Goal: Task Accomplishment & Management: Use online tool/utility

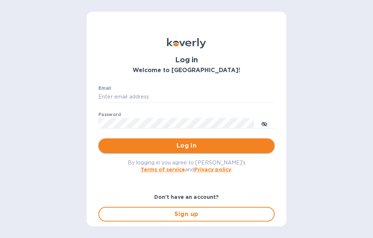
type input "[EMAIL_ADDRESS][DOMAIN_NAME]"
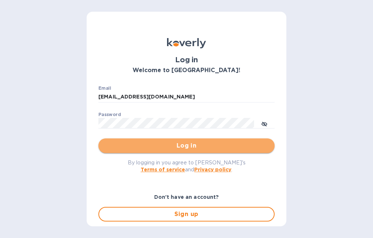
click at [194, 146] on span "Log in" at bounding box center [186, 146] width 164 height 9
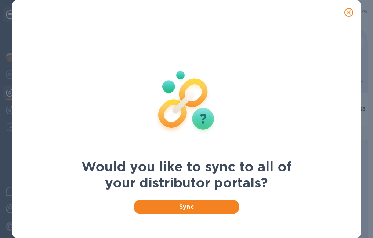
click at [348, 16] on span "close" at bounding box center [348, 12] width 9 height 9
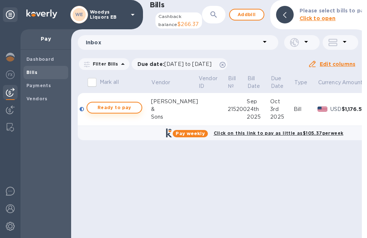
click at [133, 110] on span "Ready to pay" at bounding box center [114, 107] width 43 height 9
checkbox input "true"
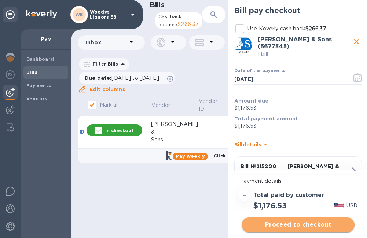
click at [273, 224] on span "Proceed to checkout" at bounding box center [298, 225] width 101 height 9
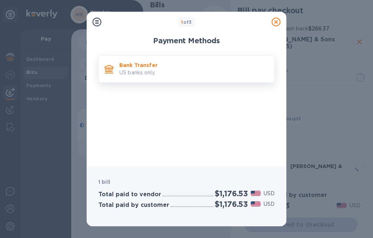
click at [121, 74] on p "US banks only." at bounding box center [193, 73] width 149 height 8
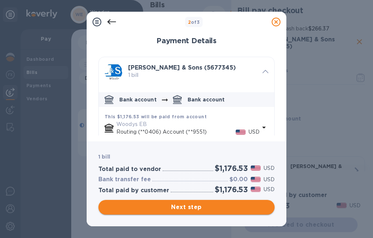
click at [192, 204] on span "Next step" at bounding box center [186, 207] width 164 height 9
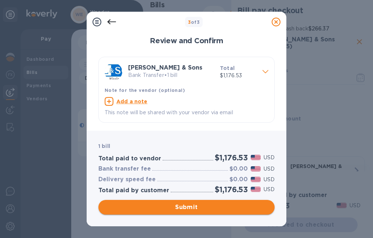
click at [196, 207] on span "Submit" at bounding box center [186, 207] width 164 height 9
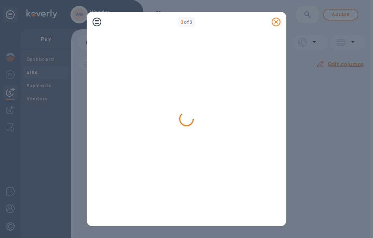
click at [276, 23] on icon at bounding box center [275, 22] width 9 height 9
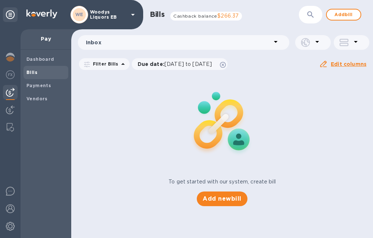
click at [112, 11] on p "Woodys Liquors EB" at bounding box center [108, 15] width 37 height 10
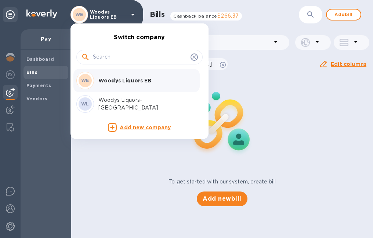
drag, startPoint x: 122, startPoint y: 104, endPoint x: 129, endPoint y: 107, distance: 7.6
click at [122, 102] on p "Woodys Liquors-[GEOGRAPHIC_DATA]" at bounding box center [144, 103] width 92 height 15
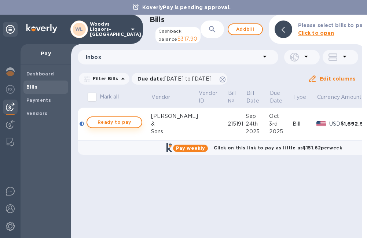
click at [117, 126] on span "Ready to pay" at bounding box center [114, 122] width 43 height 9
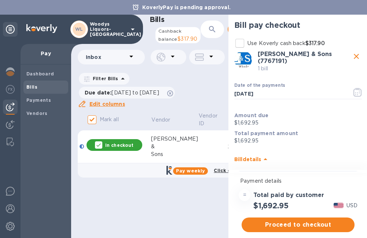
drag, startPoint x: 352, startPoint y: 254, endPoint x: 365, endPoint y: 254, distance: 12.5
click at [365, 238] on html "KoverlyPay is pending approval. WL Woodys Liquors-Somerville Pay Dashboard Bill…" at bounding box center [183, 119] width 367 height 238
click at [340, 221] on span "Proceed to checkout" at bounding box center [298, 225] width 101 height 9
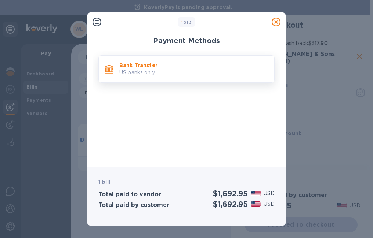
click at [130, 76] on p "US banks only." at bounding box center [193, 73] width 149 height 8
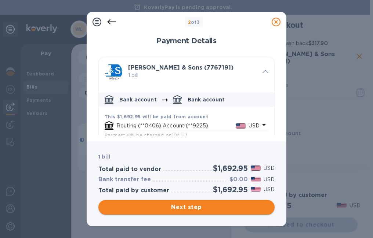
click at [181, 208] on span "Next step" at bounding box center [186, 207] width 164 height 9
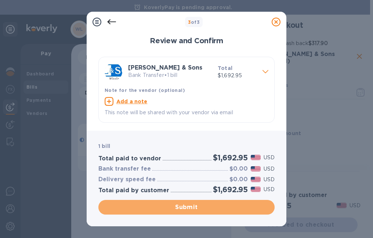
click at [188, 207] on span "Submit" at bounding box center [186, 207] width 164 height 9
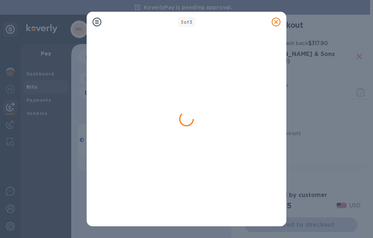
checkbox input "false"
